Goal: Task Accomplishment & Management: Use online tool/utility

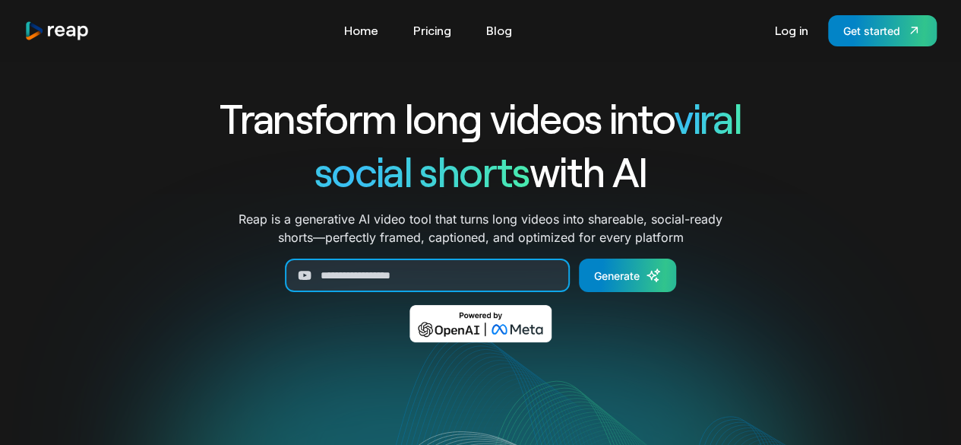
click at [405, 275] on input "Generate Form" at bounding box center [427, 274] width 285 height 33
paste input "****"
click at [405, 275] on input "****" at bounding box center [427, 274] width 285 height 33
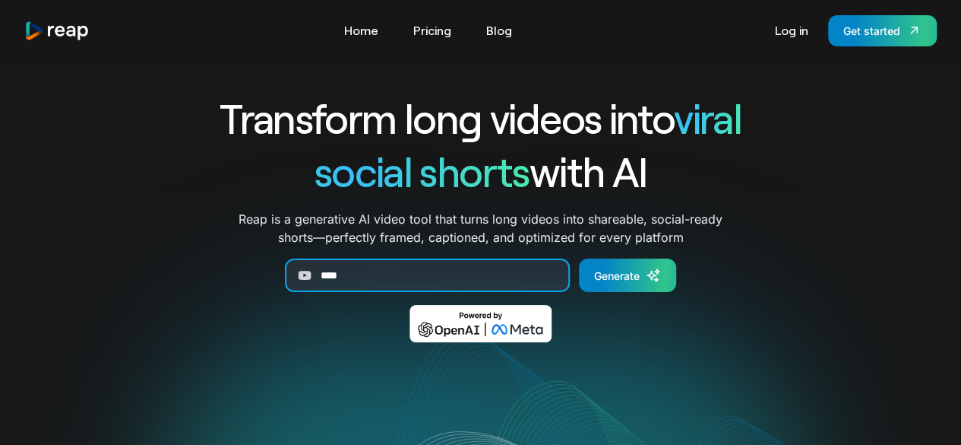
paste input "**********"
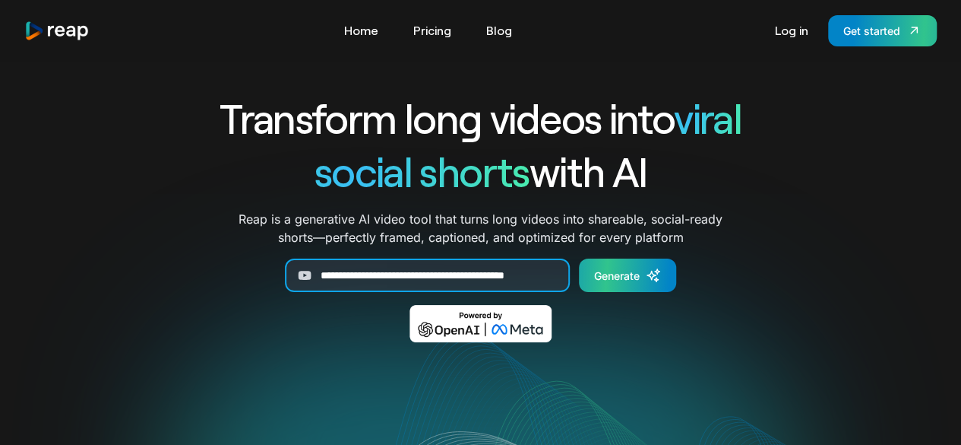
type input "**********"
click at [654, 282] on icon "Generate Form" at bounding box center [653, 275] width 15 height 15
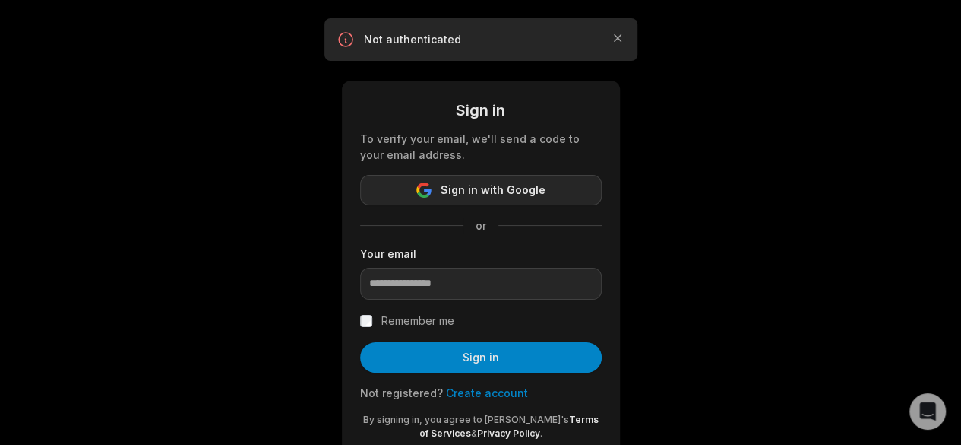
click at [523, 184] on span "Sign in with Google" at bounding box center [493, 190] width 105 height 18
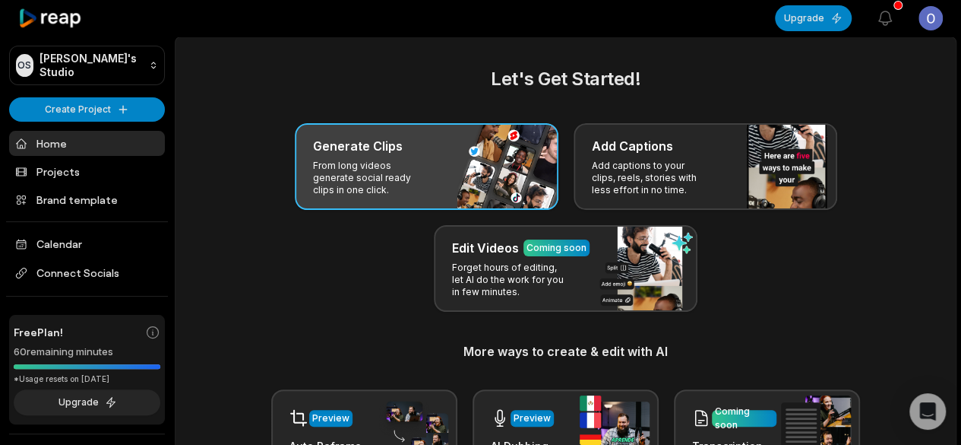
click at [406, 183] on p "From long videos generate social ready clips in one click." at bounding box center [372, 178] width 118 height 36
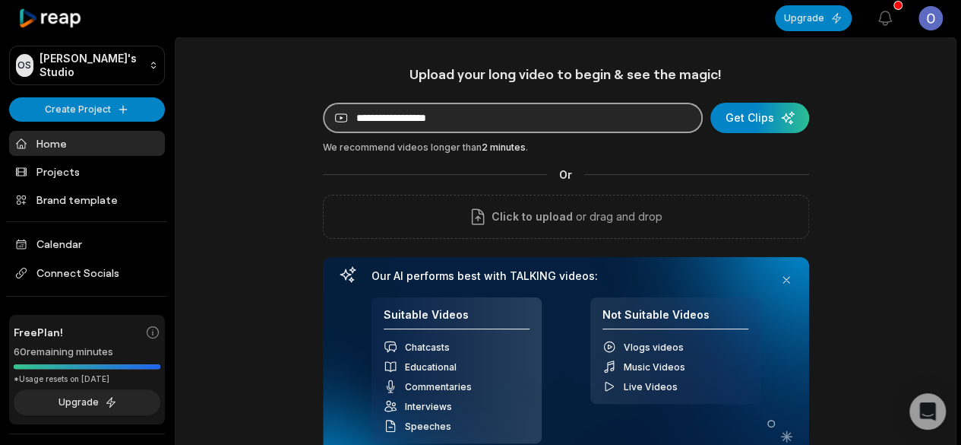
click at [430, 117] on input at bounding box center [513, 118] width 380 height 30
paste input "**********"
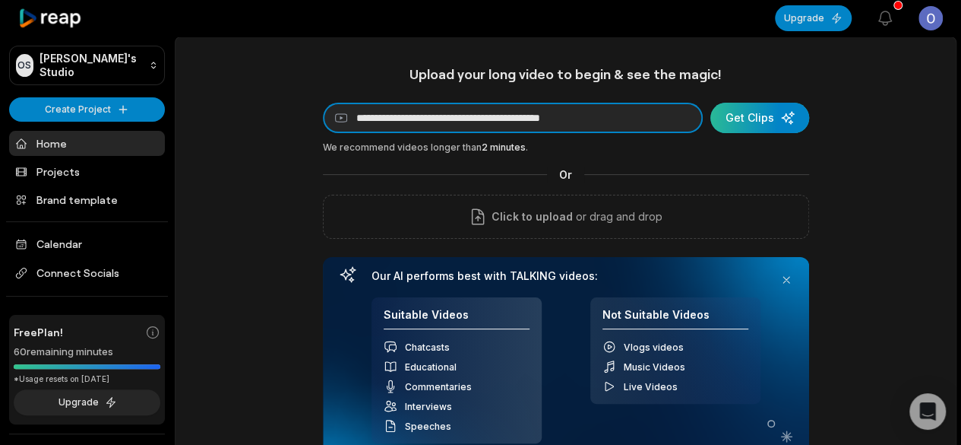
type input "**********"
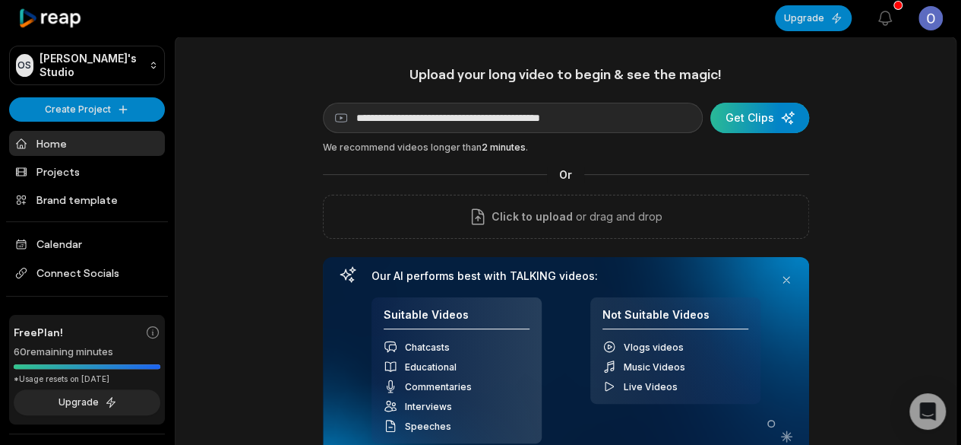
click at [738, 119] on div "submit" at bounding box center [760, 118] width 99 height 30
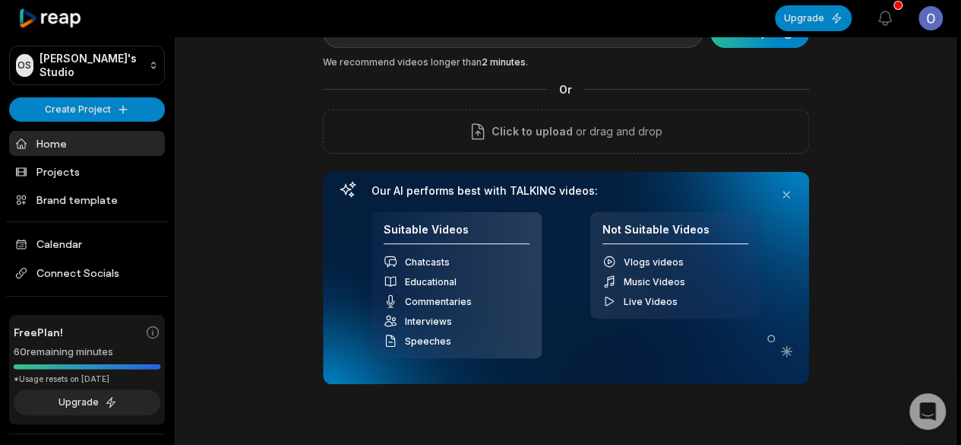
scroll to position [86, 0]
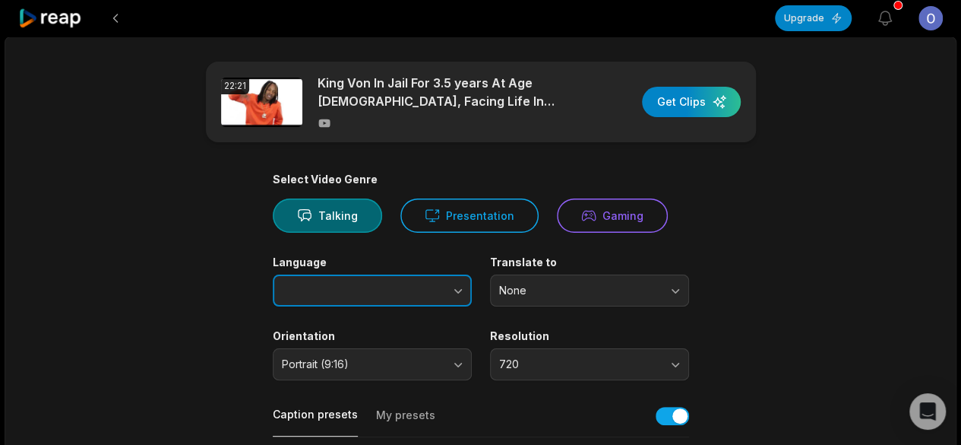
click at [405, 296] on button "button" at bounding box center [428, 290] width 87 height 32
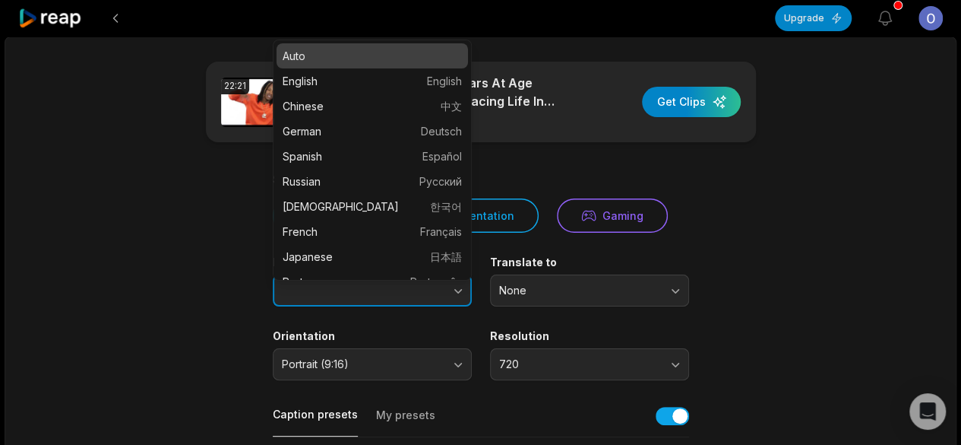
type input "****"
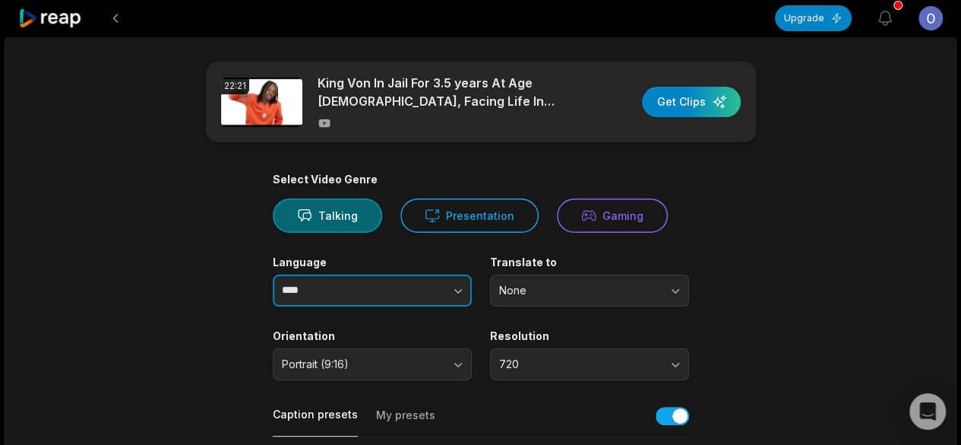
click at [405, 296] on button "button" at bounding box center [428, 290] width 87 height 32
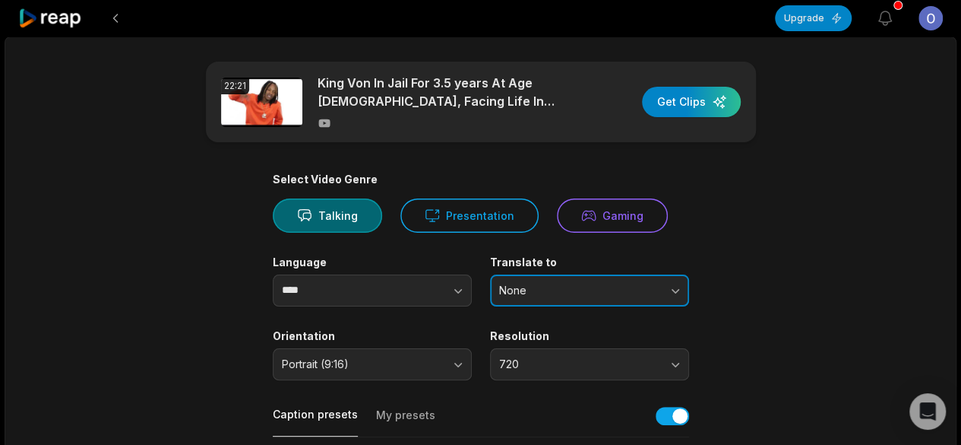
click at [559, 283] on span "None" at bounding box center [579, 290] width 160 height 14
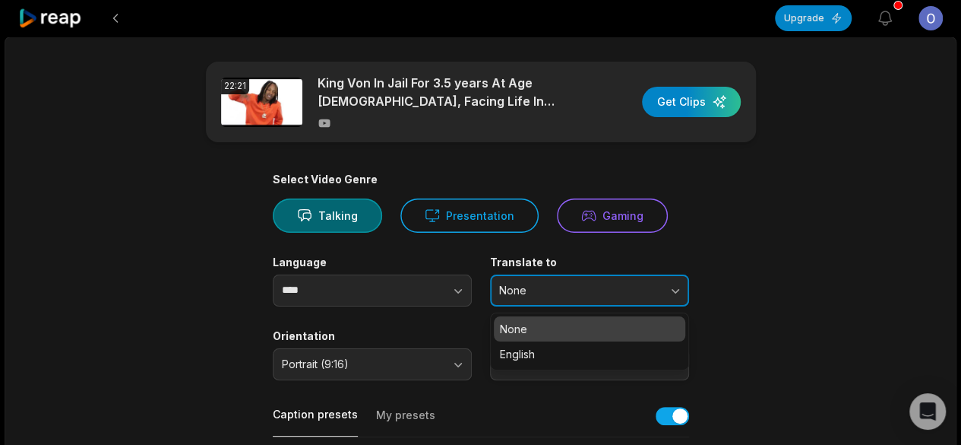
click at [559, 283] on span "None" at bounding box center [579, 290] width 160 height 14
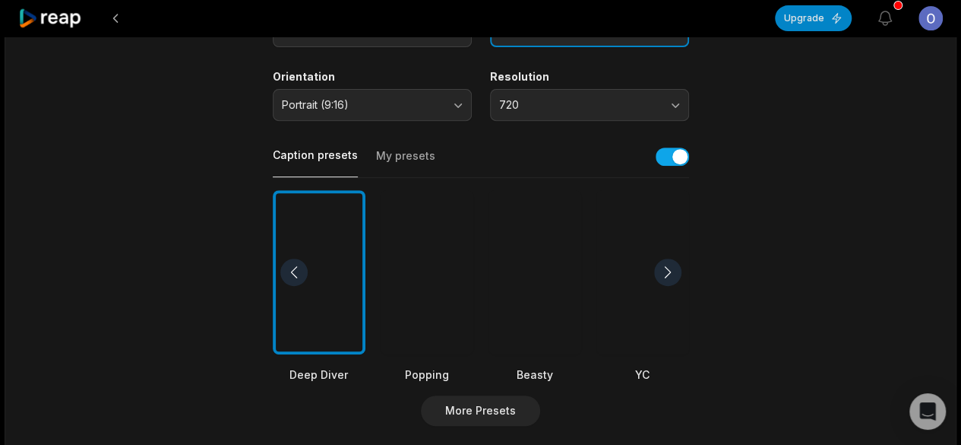
scroll to position [264, 0]
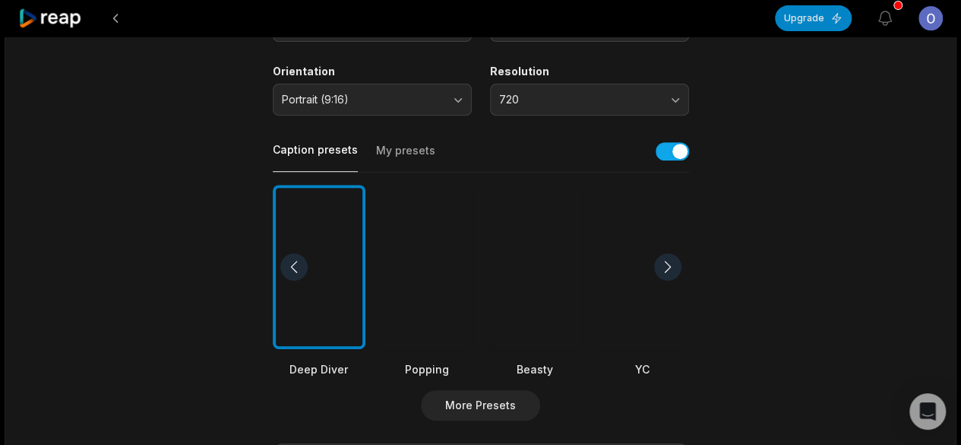
click at [553, 265] on div at bounding box center [535, 267] width 93 height 165
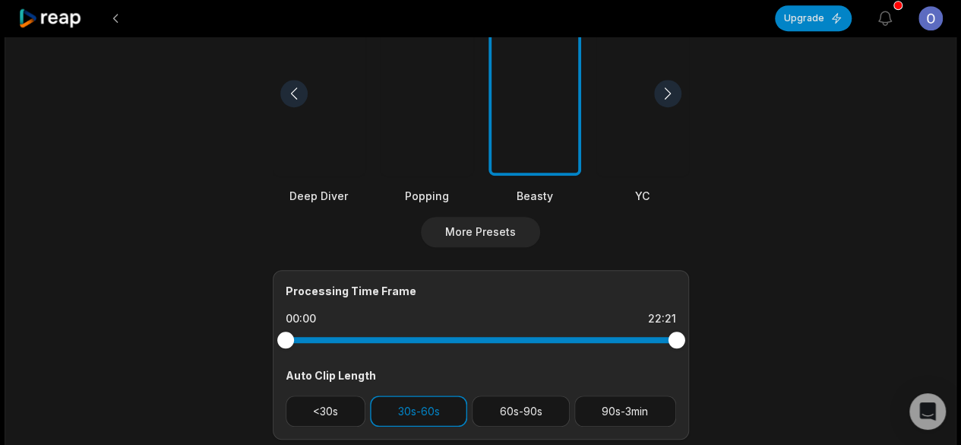
scroll to position [531, 0]
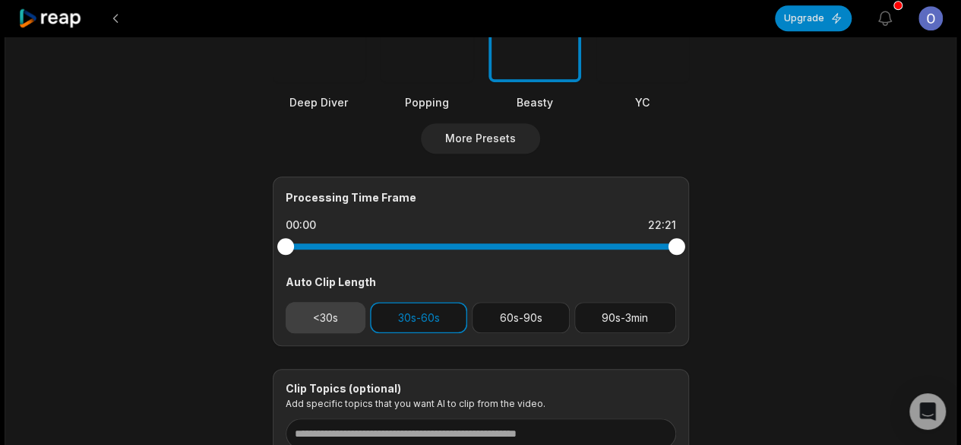
click at [345, 318] on button "<30s" at bounding box center [326, 317] width 81 height 31
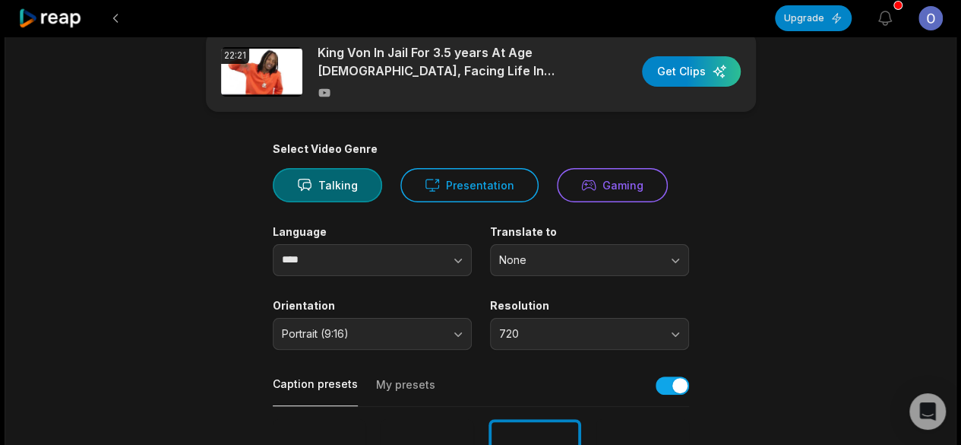
scroll to position [0, 0]
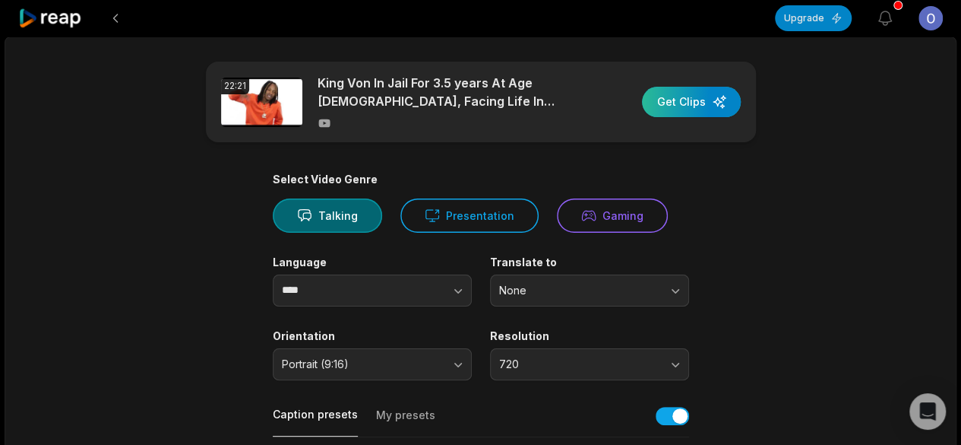
click at [703, 101] on div "button" at bounding box center [691, 102] width 99 height 30
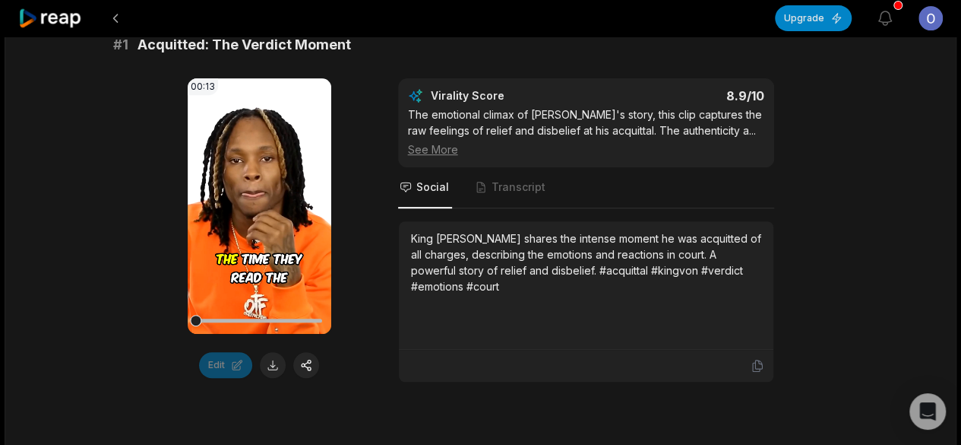
scroll to position [275, 0]
click at [251, 200] on icon at bounding box center [259, 207] width 18 height 18
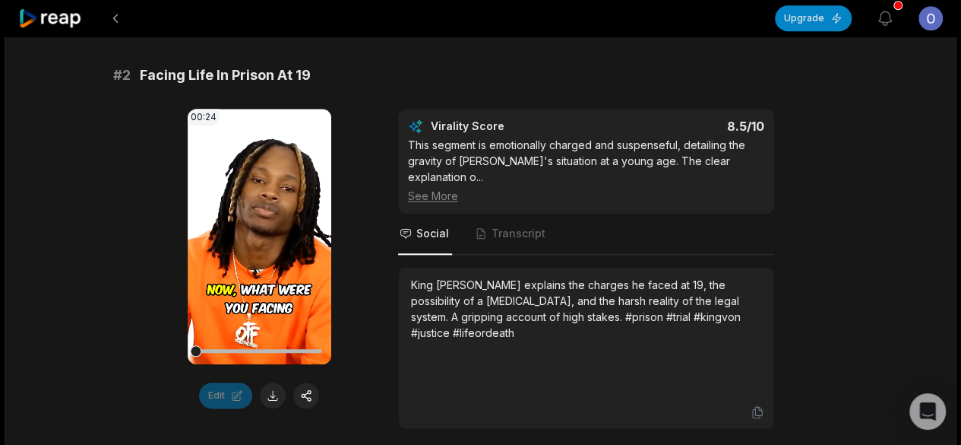
scroll to position [686, 0]
click at [264, 235] on icon at bounding box center [259, 235] width 18 height 18
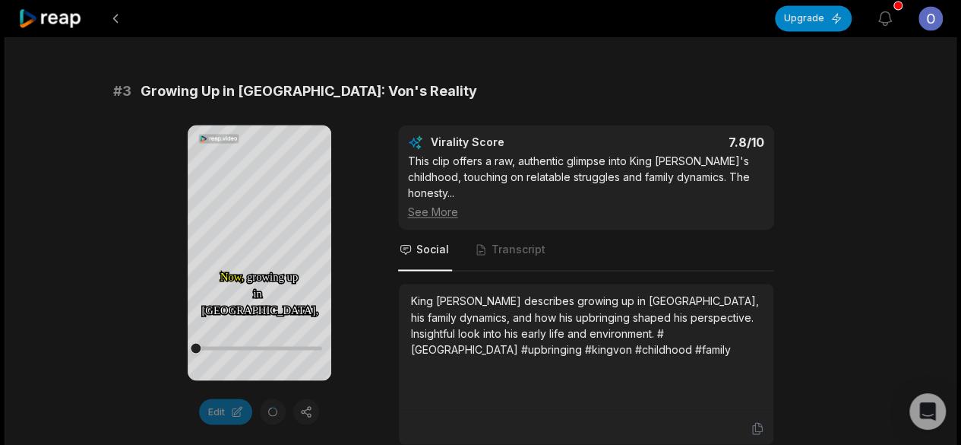
scroll to position [1125, 0]
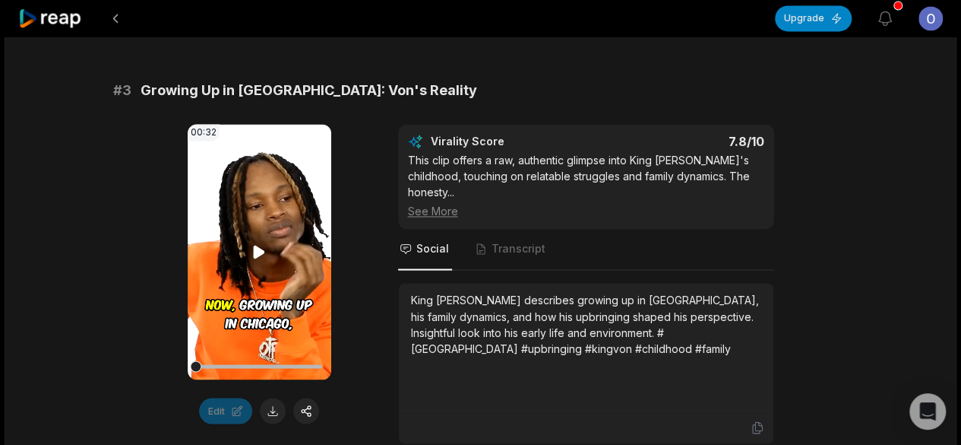
click at [259, 245] on icon at bounding box center [259, 251] width 11 height 13
click at [267, 397] on button at bounding box center [273, 410] width 26 height 26
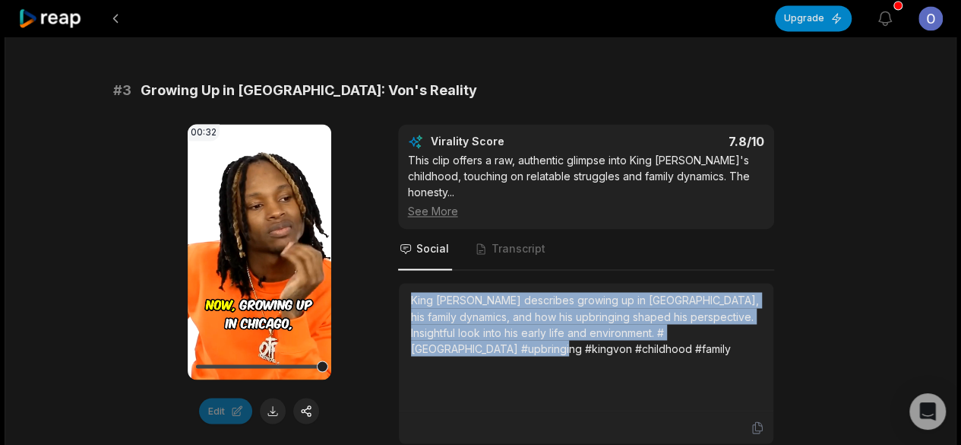
drag, startPoint x: 521, startPoint y: 311, endPoint x: 413, endPoint y: 260, distance: 119.3
click at [413, 292] on div "King [PERSON_NAME] describes growing up in [GEOGRAPHIC_DATA], his family dynami…" at bounding box center [586, 324] width 350 height 64
copy div "King [PERSON_NAME] describes growing up in [GEOGRAPHIC_DATA], his family dynami…"
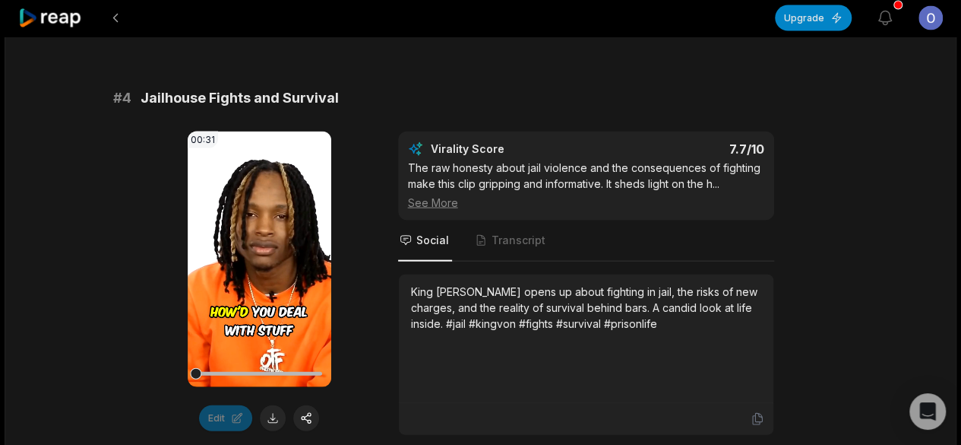
scroll to position [1573, 0]
click at [257, 249] on icon at bounding box center [259, 258] width 18 height 18
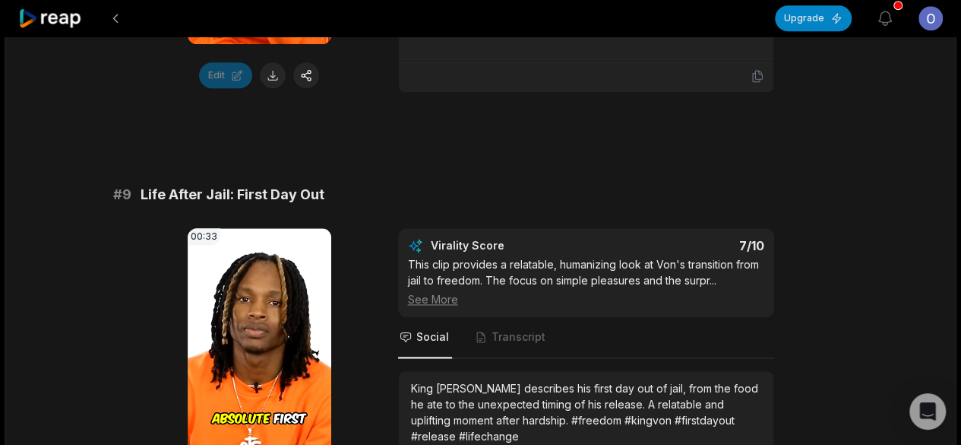
scroll to position [3719, 0]
click at [260, 347] on icon at bounding box center [259, 356] width 18 height 18
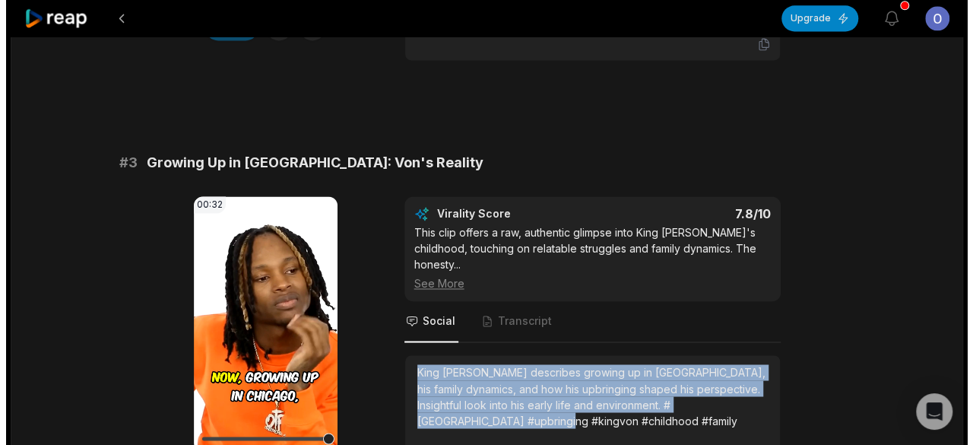
scroll to position [1043, 0]
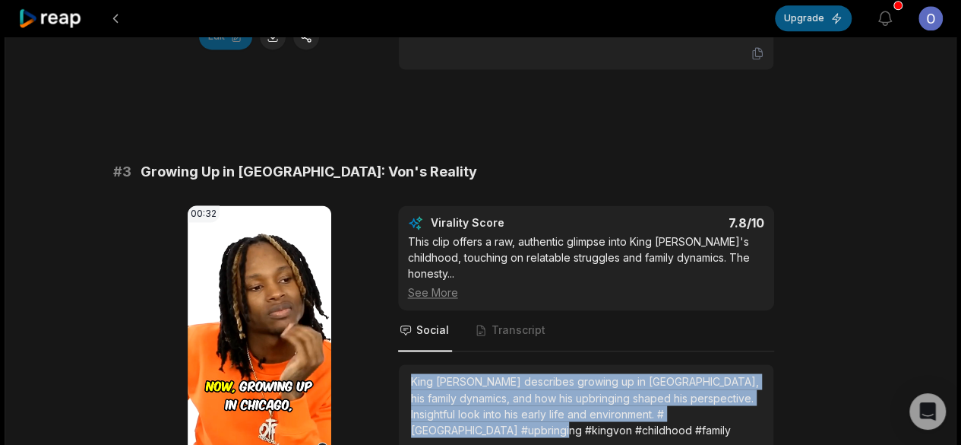
click at [822, 19] on button "Upgrade" at bounding box center [813, 18] width 77 height 26
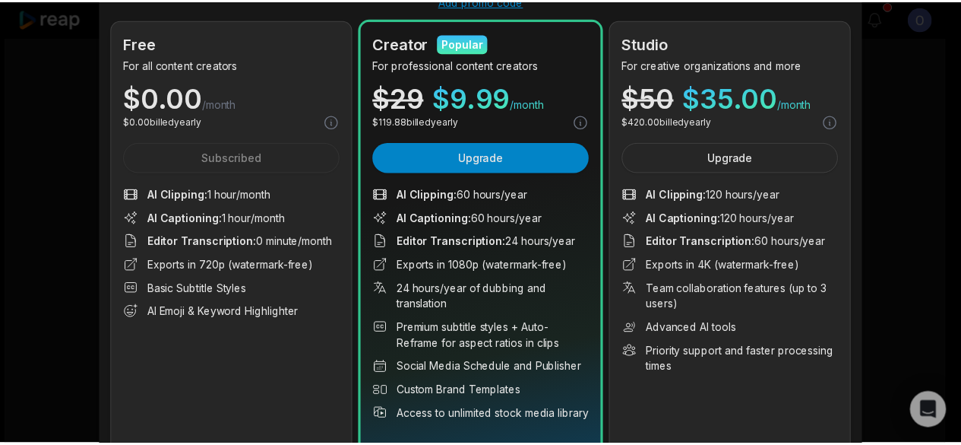
scroll to position [0, 0]
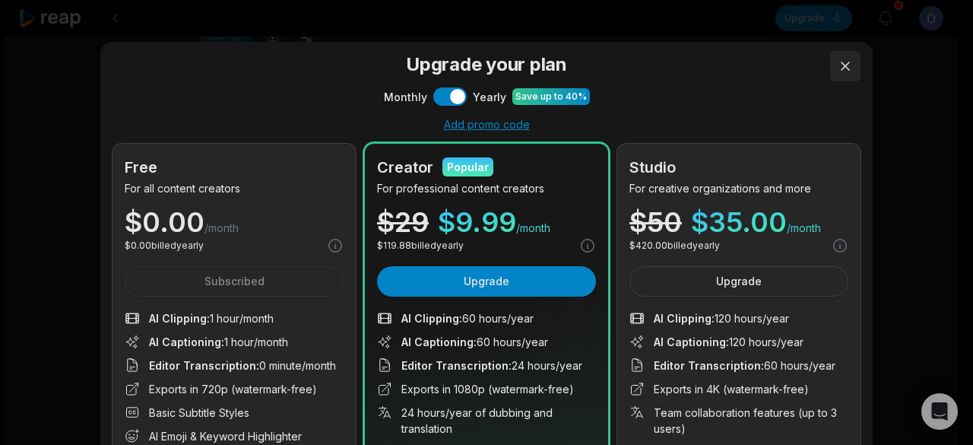
click at [836, 67] on button at bounding box center [845, 66] width 30 height 30
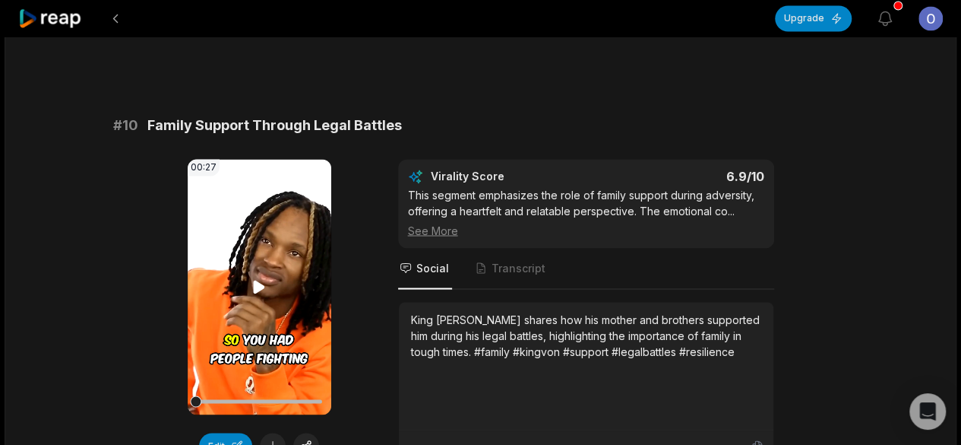
scroll to position [4106, 0]
click at [264, 278] on icon at bounding box center [259, 287] width 18 height 18
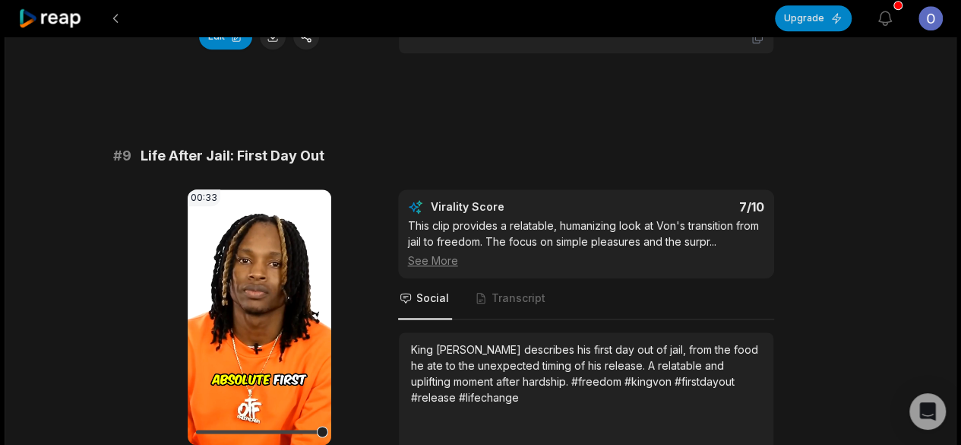
scroll to position [3637, 0]
click at [255, 309] on icon at bounding box center [259, 315] width 11 height 13
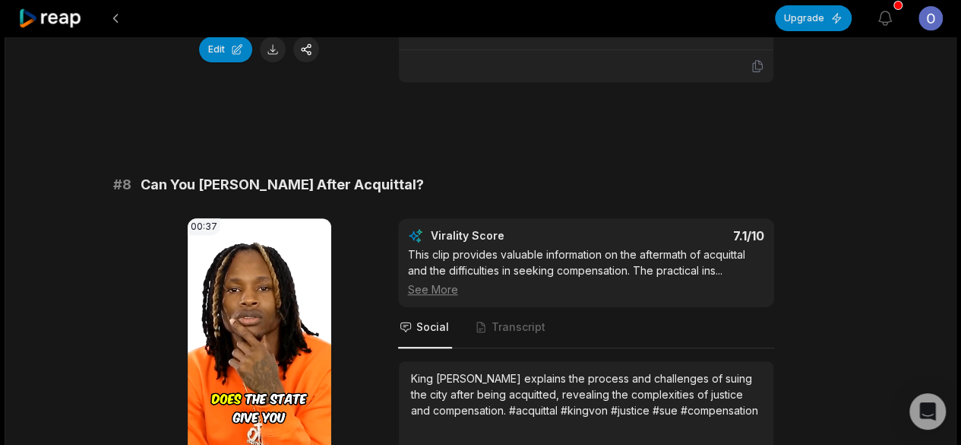
scroll to position [3168, 0]
click at [258, 337] on icon at bounding box center [259, 346] width 18 height 18
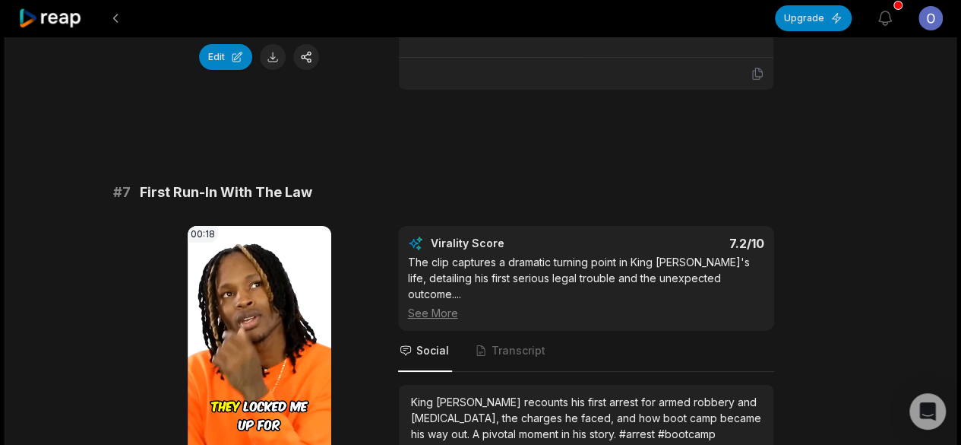
scroll to position [2709, 0]
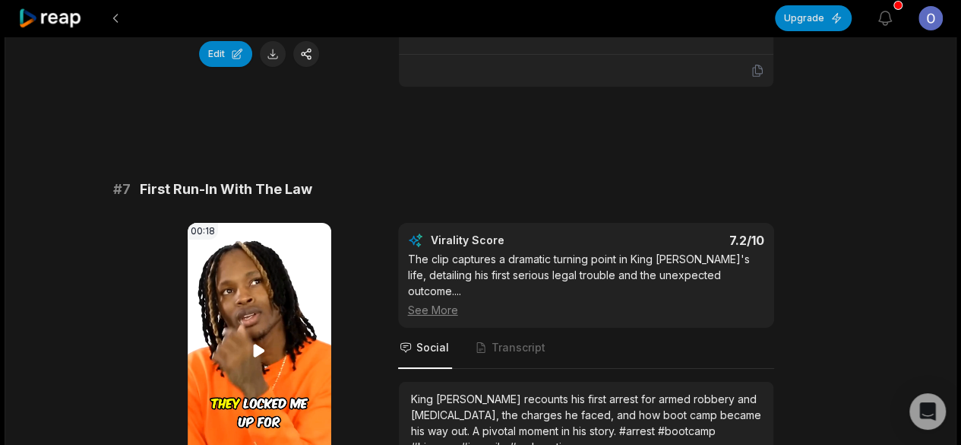
click at [258, 344] on icon at bounding box center [259, 350] width 11 height 13
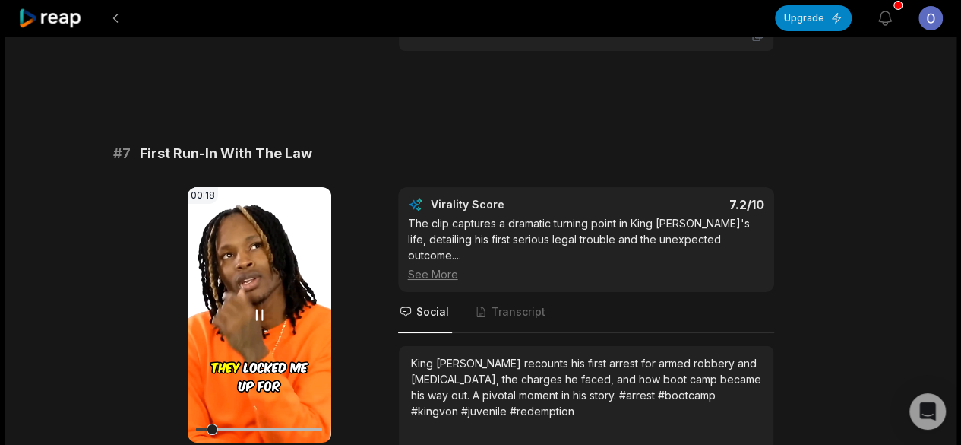
scroll to position [2745, 0]
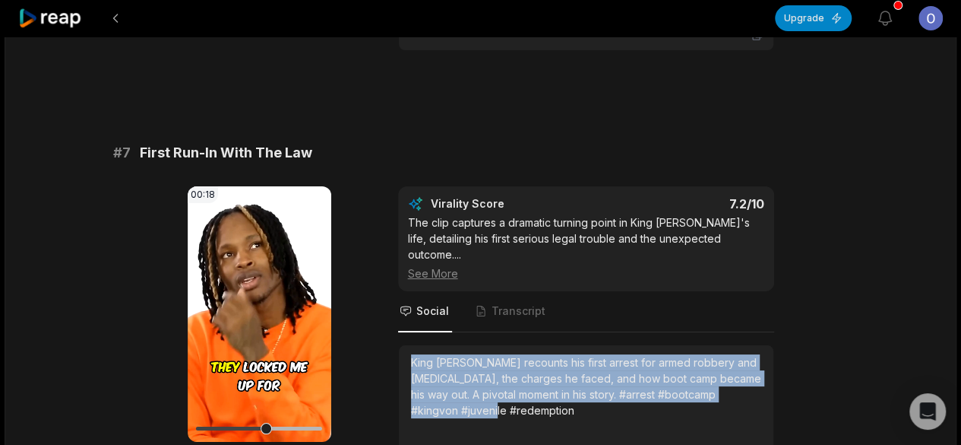
drag, startPoint x: 482, startPoint y: 343, endPoint x: 401, endPoint y: 282, distance: 100.9
click at [401, 345] on div "King [PERSON_NAME] recounts his first arrest for armed robbery and [MEDICAL_DAT…" at bounding box center [586, 409] width 375 height 128
